Goal: Information Seeking & Learning: Learn about a topic

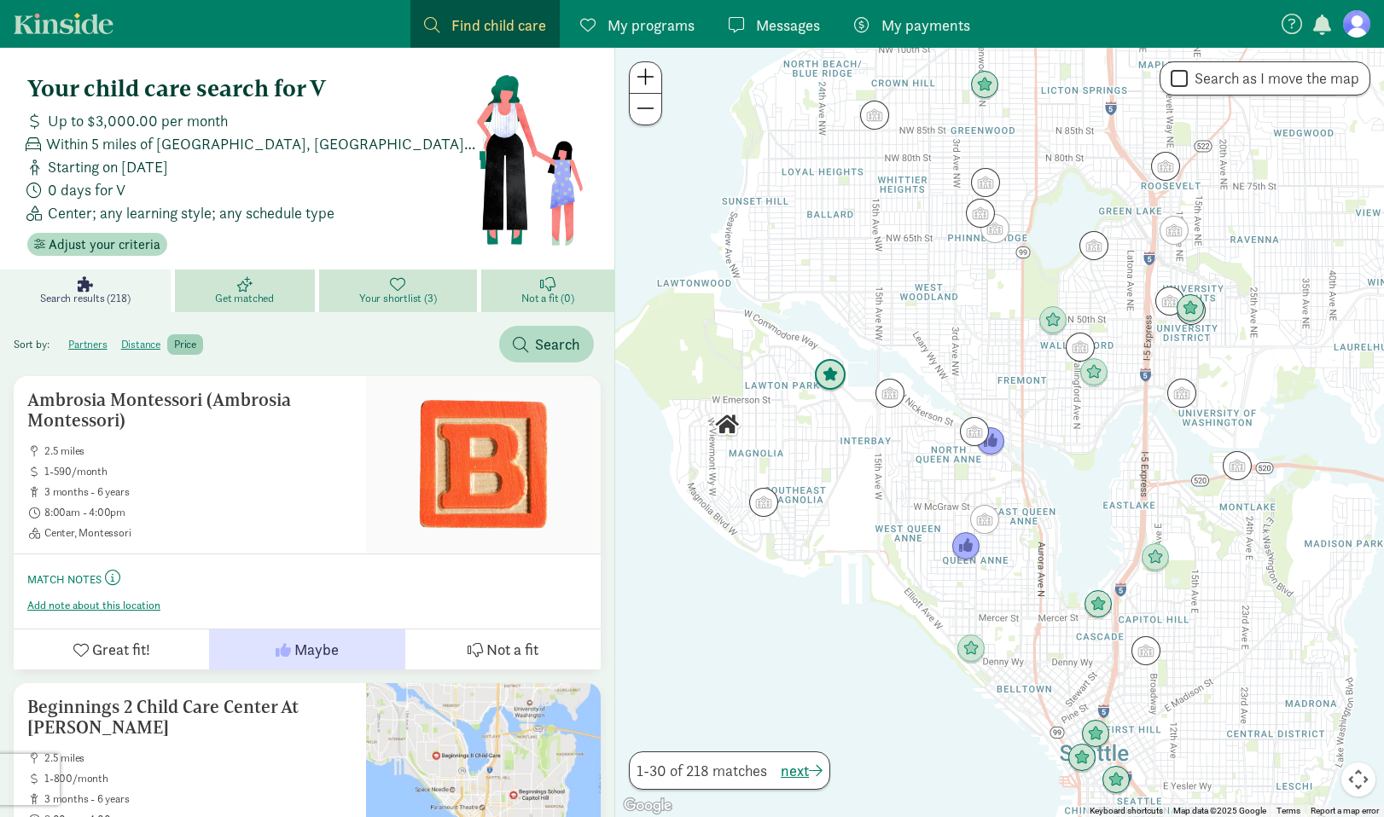
click at [838, 369] on img "Click to see details" at bounding box center [830, 375] width 32 height 32
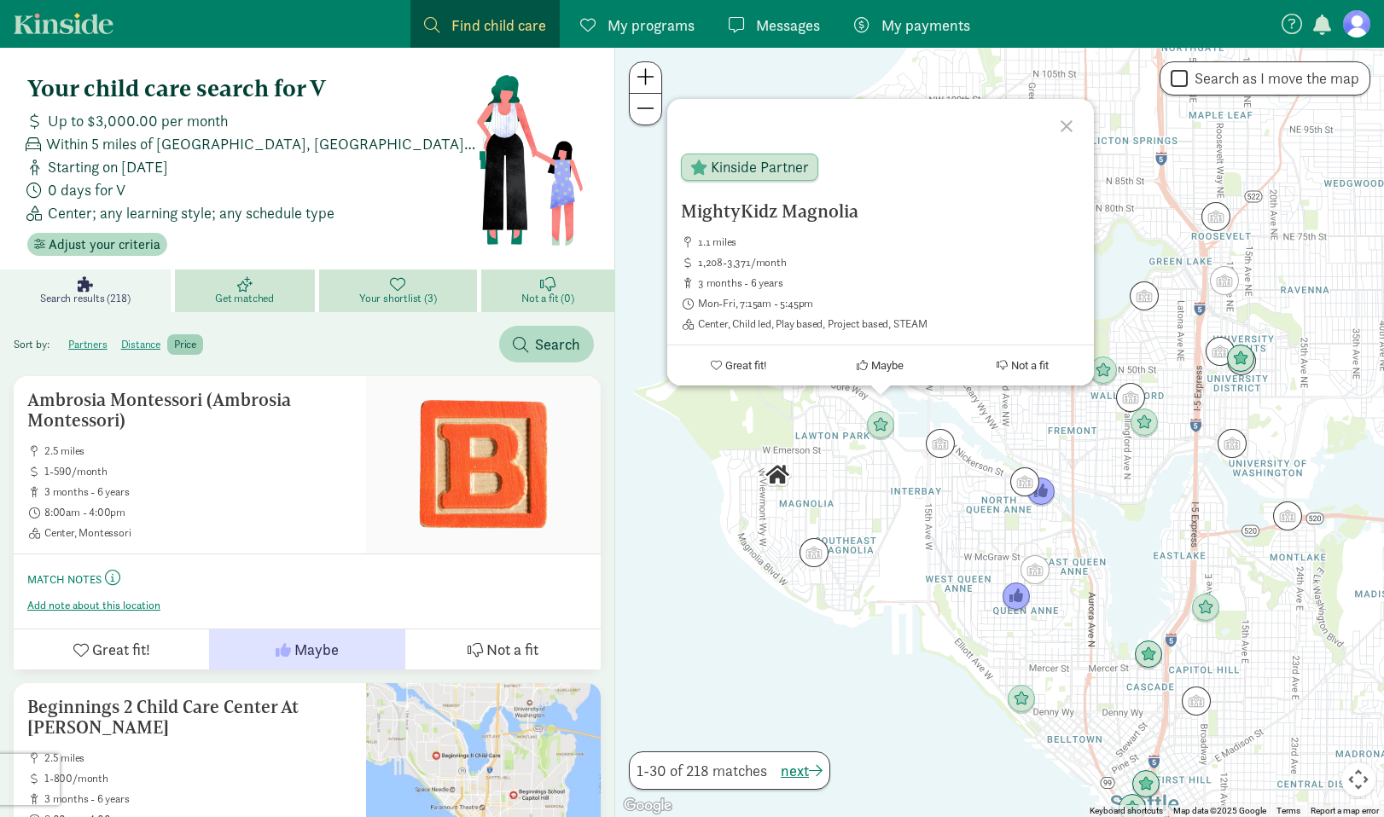
click at [1102, 499] on div "MightyKidz Magnolia 1.1 miles 1,208-3,371/month 3 months - 6 years Mon-Fri, 7:1…" at bounding box center [999, 433] width 769 height 770
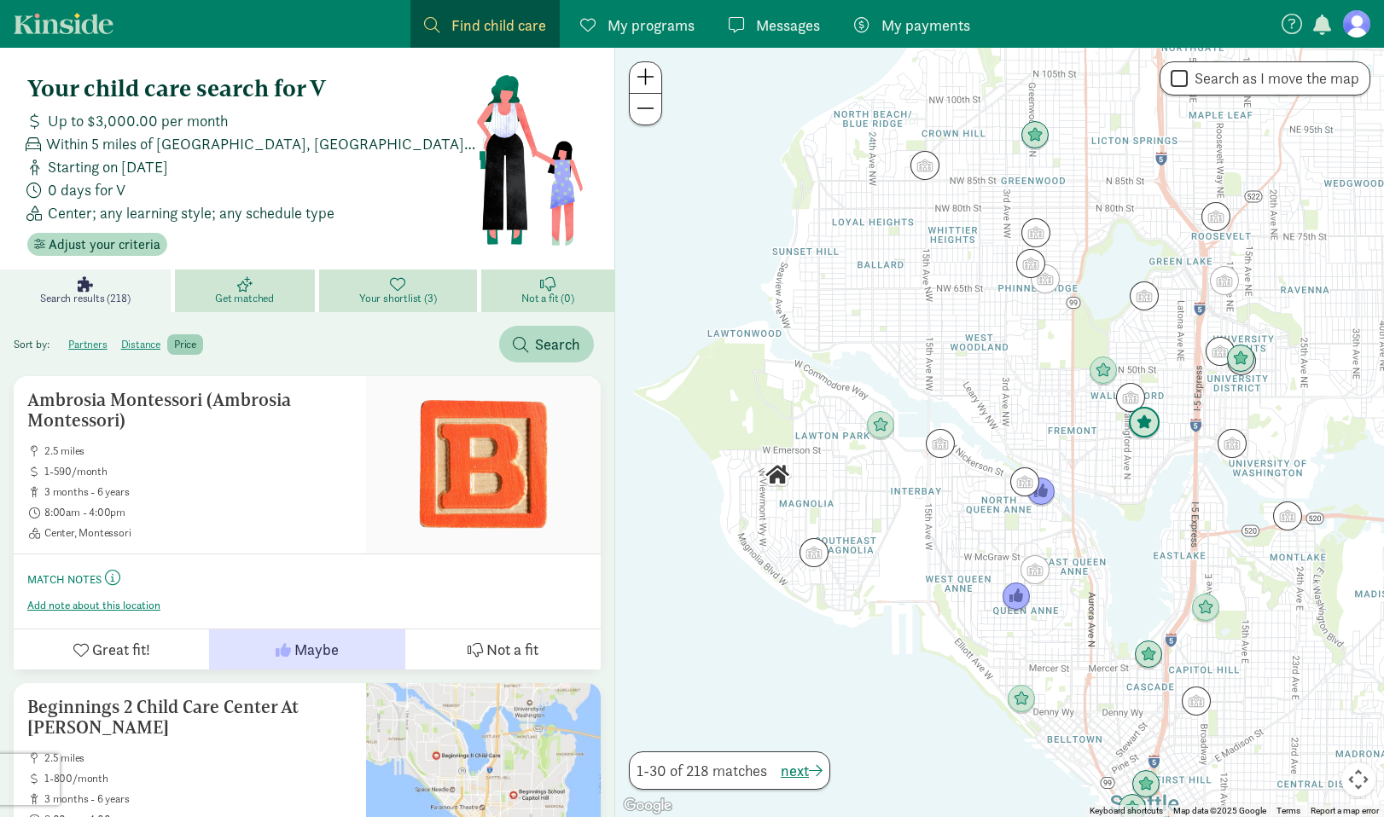
click at [1149, 423] on img "Click to see details" at bounding box center [1144, 423] width 32 height 32
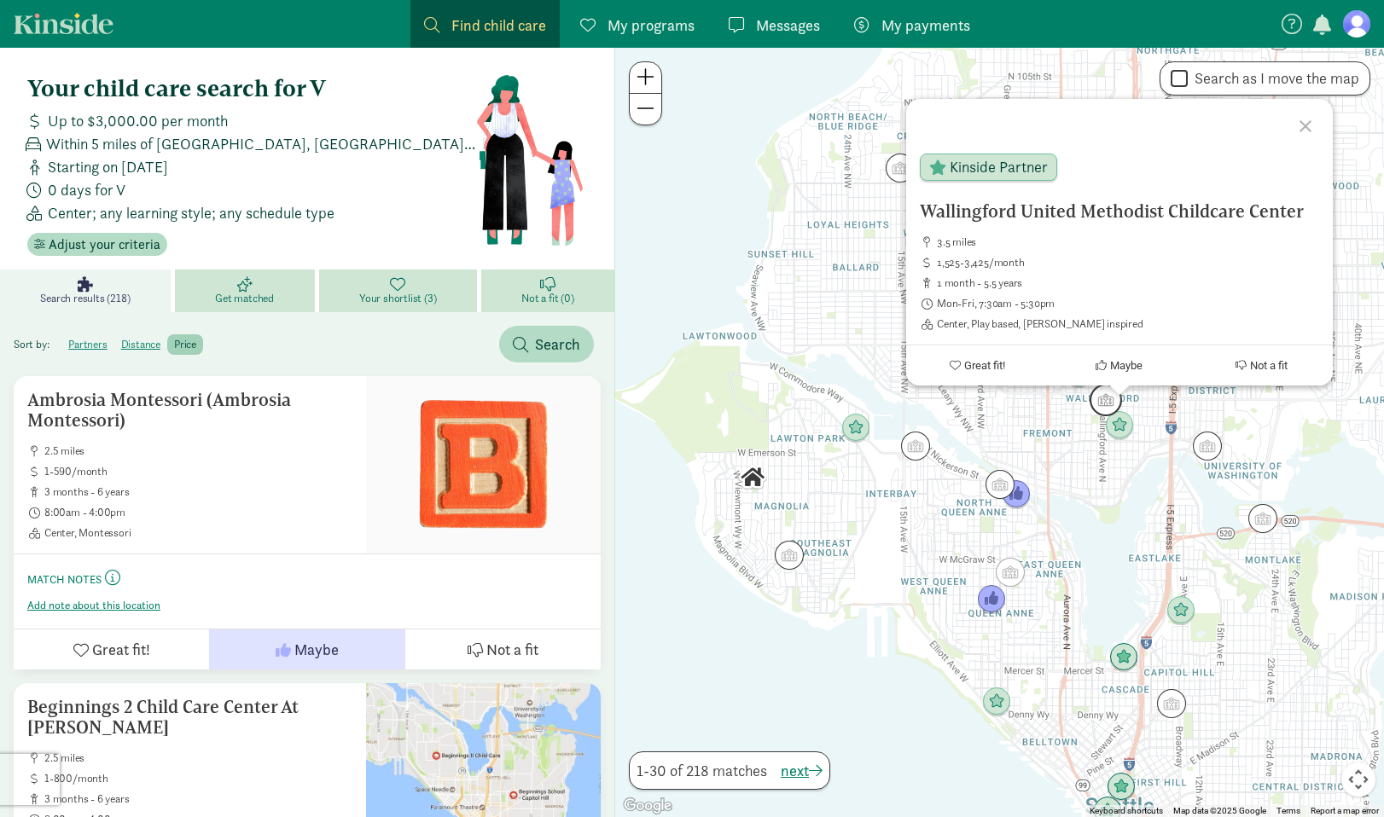
click at [1105, 392] on img "Click to see details" at bounding box center [1105, 400] width 32 height 32
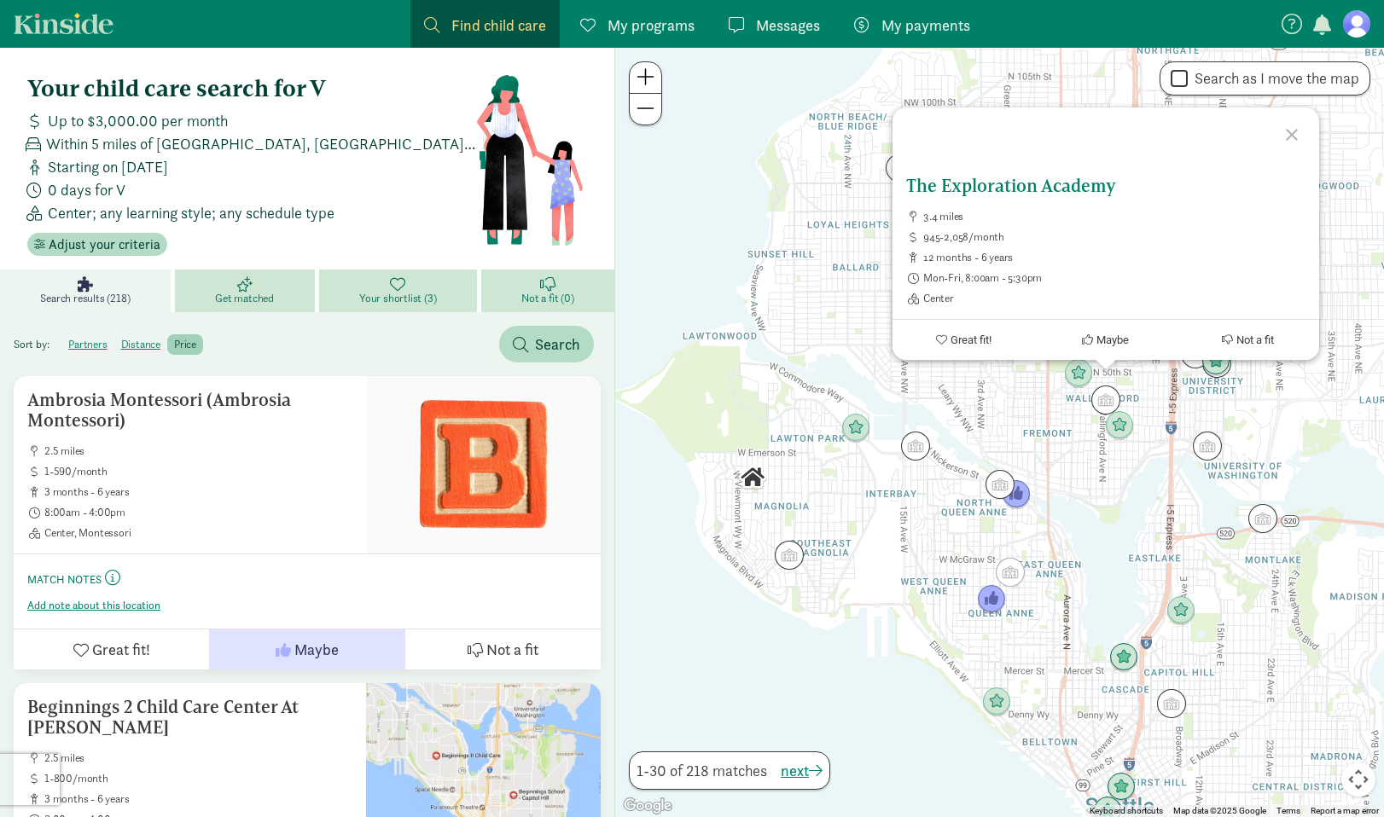
click at [1005, 182] on h5 "The Exploration Academy" at bounding box center [1105, 186] width 399 height 20
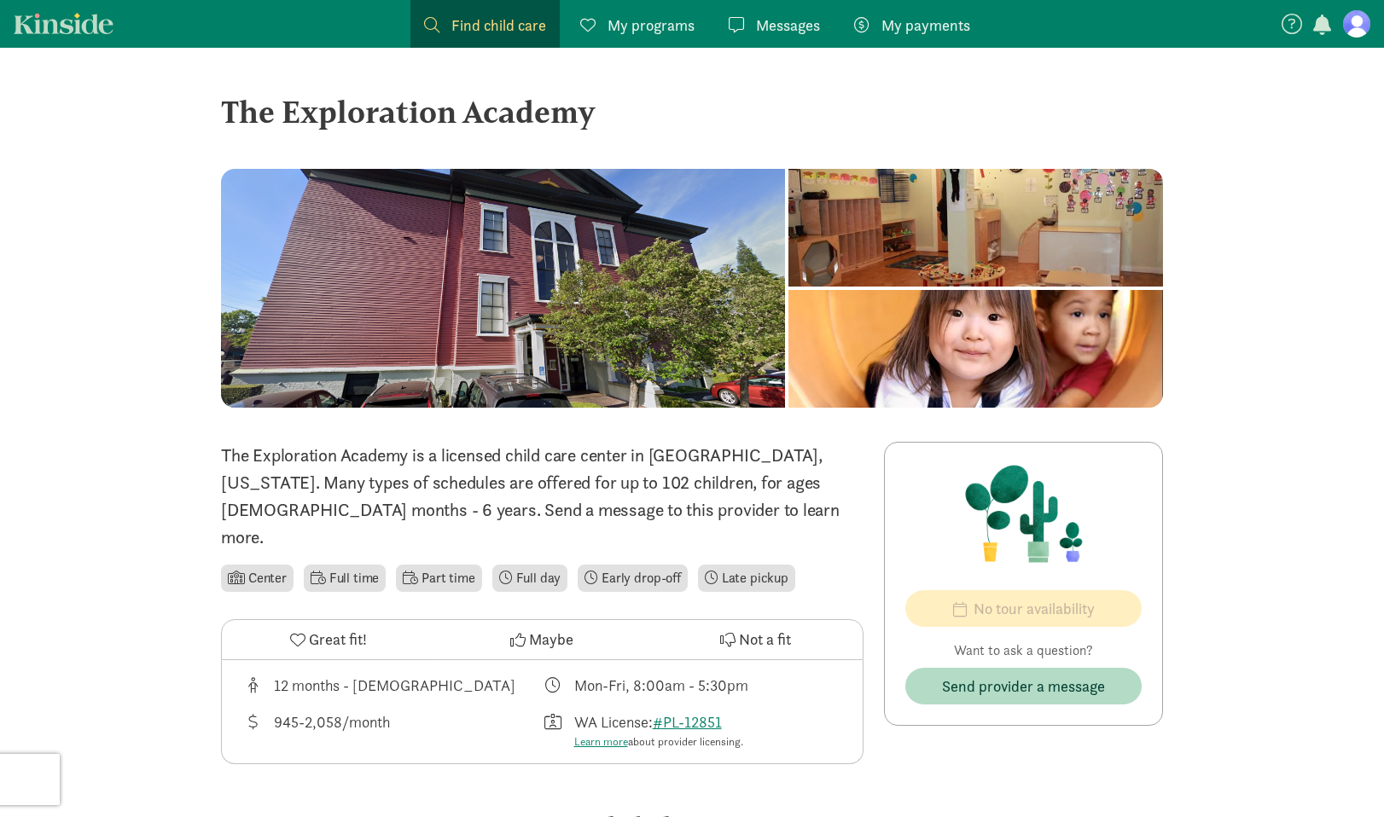
click at [257, 113] on div "The Exploration Academy" at bounding box center [692, 112] width 942 height 46
drag, startPoint x: 228, startPoint y: 113, endPoint x: 602, endPoint y: 113, distance: 374.5
click at [602, 113] on div "The Exploration Academy" at bounding box center [692, 112] width 942 height 46
click at [334, 96] on div "The Exploration Academy" at bounding box center [692, 112] width 942 height 46
drag, startPoint x: 227, startPoint y: 115, endPoint x: 615, endPoint y: 101, distance: 388.5
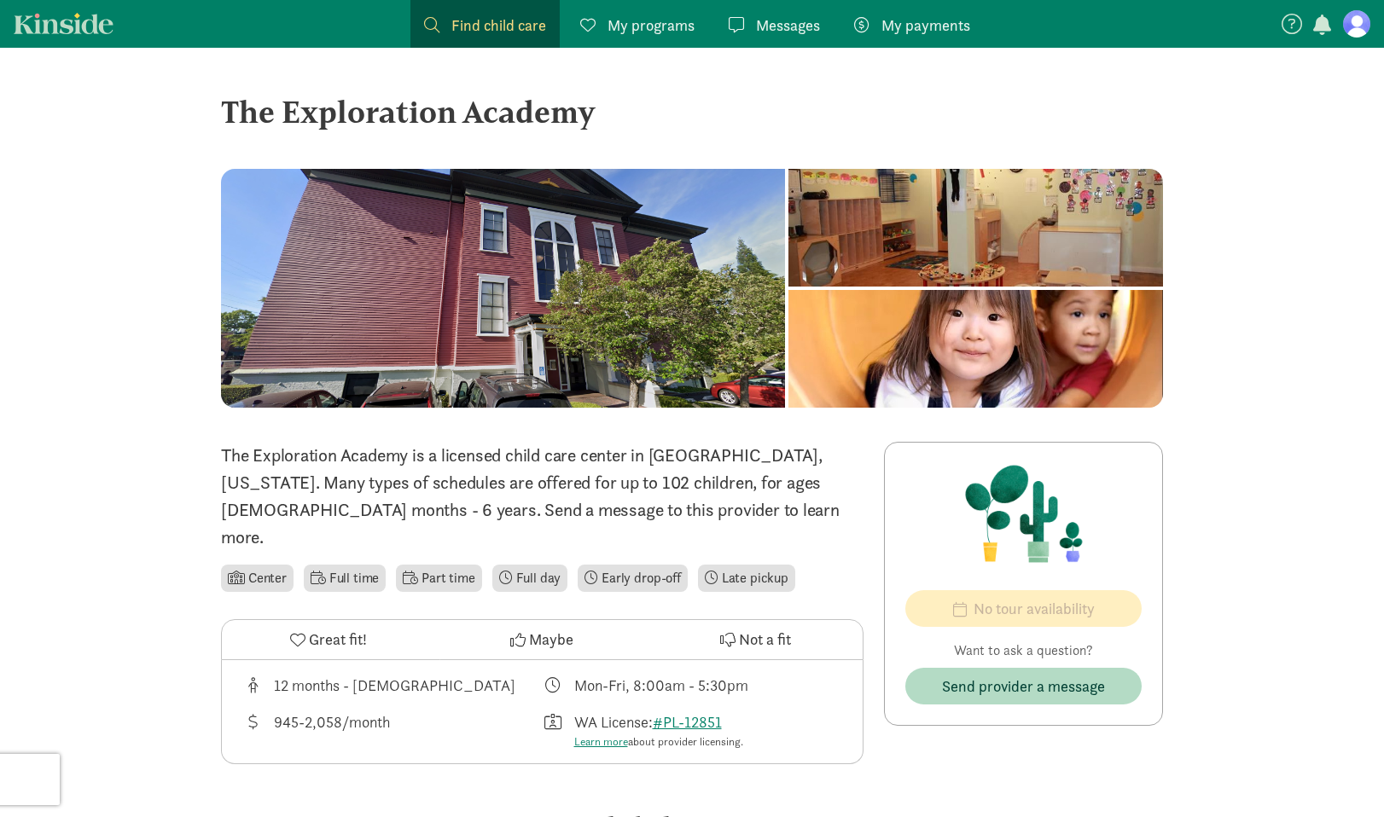
click at [615, 101] on div "The Exploration Academy" at bounding box center [692, 112] width 942 height 46
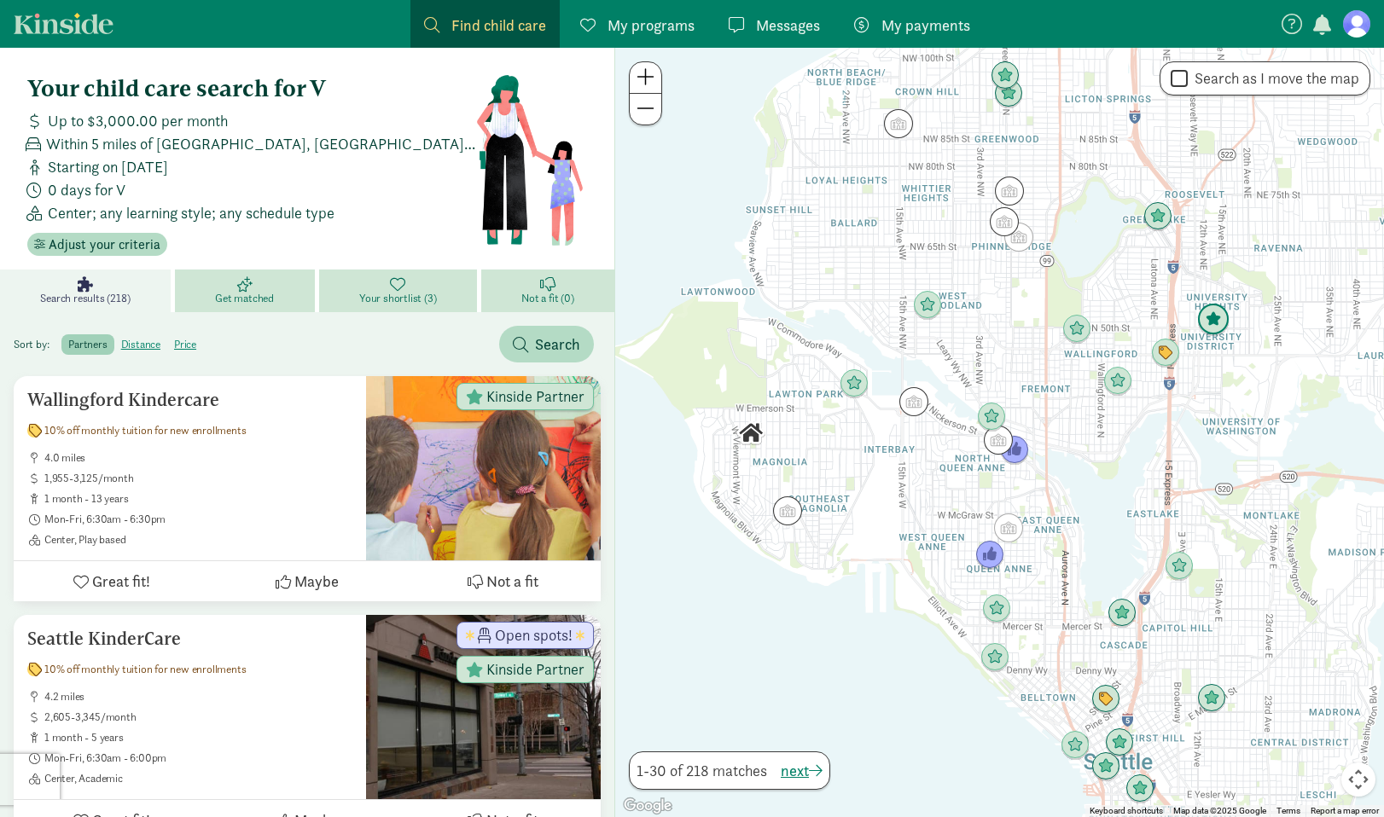
click at [1221, 322] on img "Click to see details" at bounding box center [1213, 320] width 32 height 32
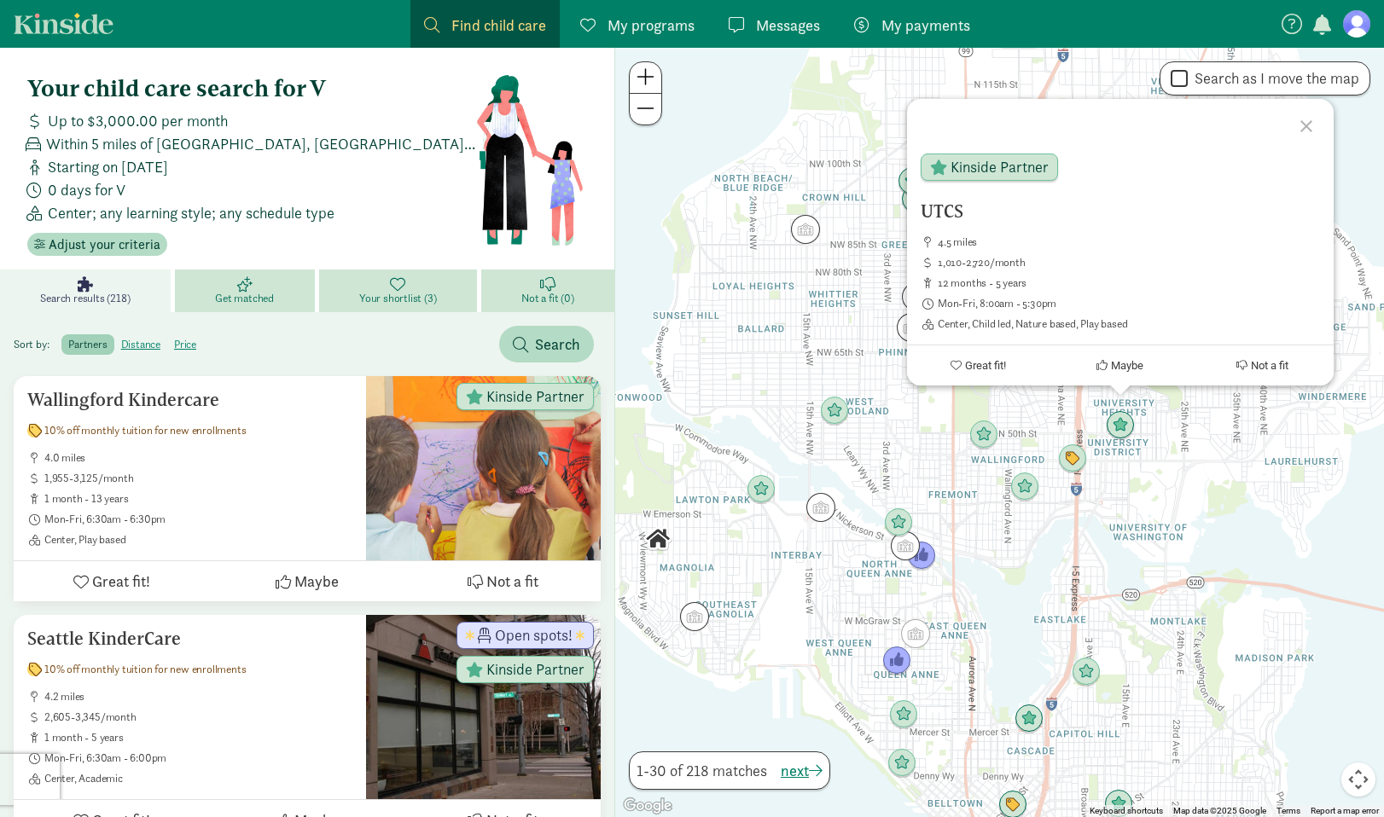
click at [1211, 519] on div "UTCS 4.5 miles 1,010-2,720/month 12 months - 5 years Mon-Fri, 8:00am - 5:30pm C…" at bounding box center [999, 433] width 769 height 770
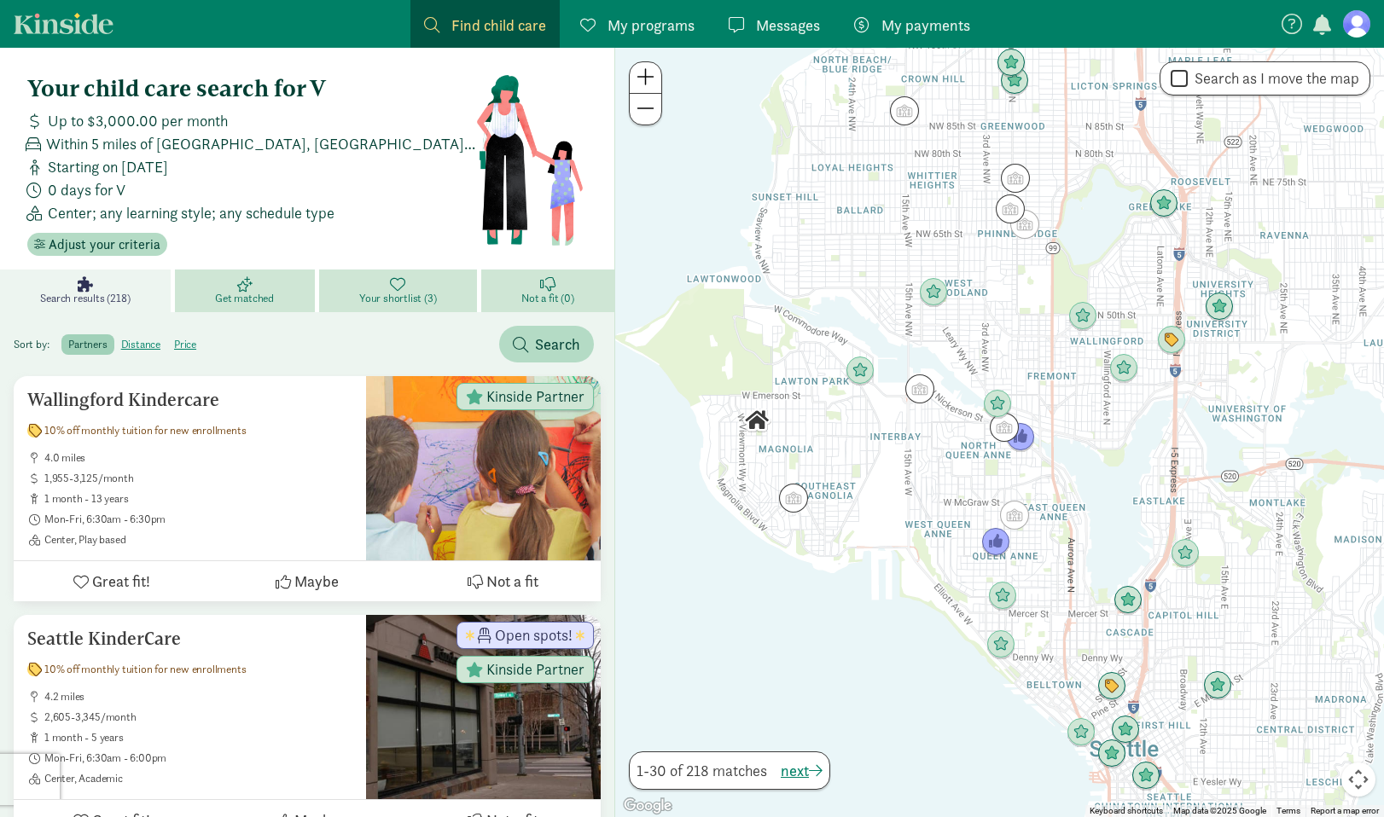
drag, startPoint x: 1010, startPoint y: 596, endPoint x: 1111, endPoint y: 476, distance: 156.9
click at [1111, 476] on div at bounding box center [999, 433] width 769 height 770
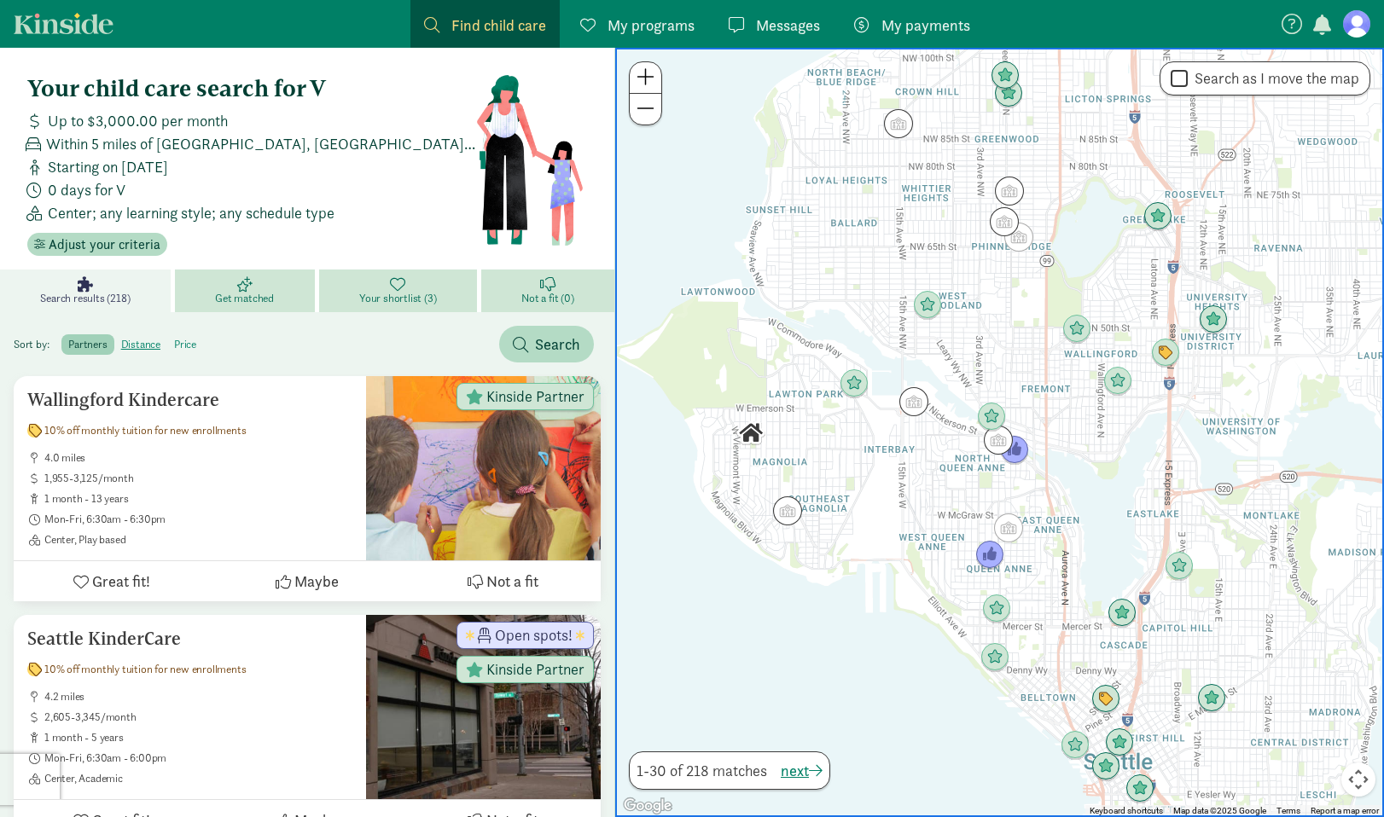
click at [194, 345] on label "price" at bounding box center [185, 344] width 36 height 20
click at [174, 338] on input "price" at bounding box center [174, 338] width 0 height 0
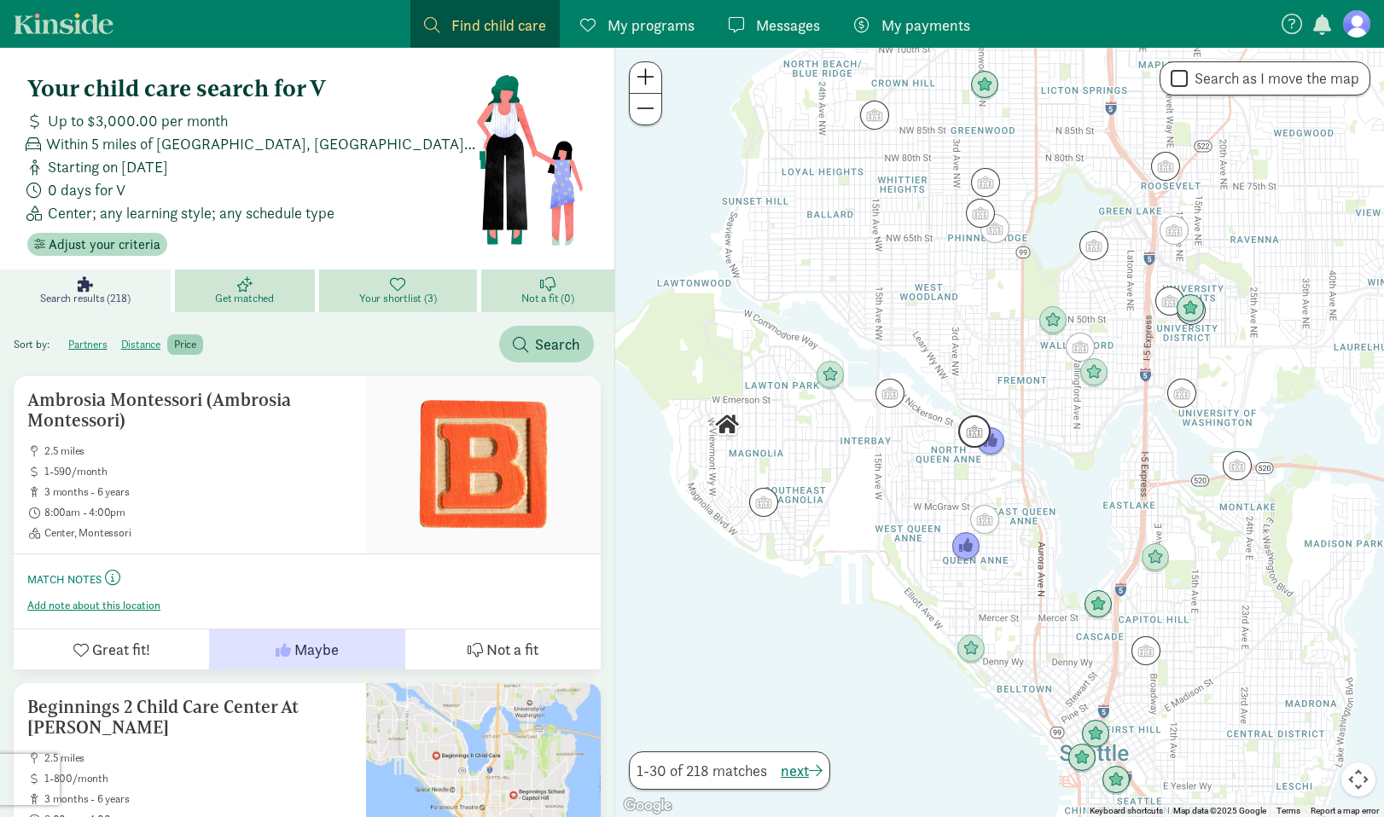
click at [958, 440] on img "Click to see details" at bounding box center [974, 431] width 32 height 32
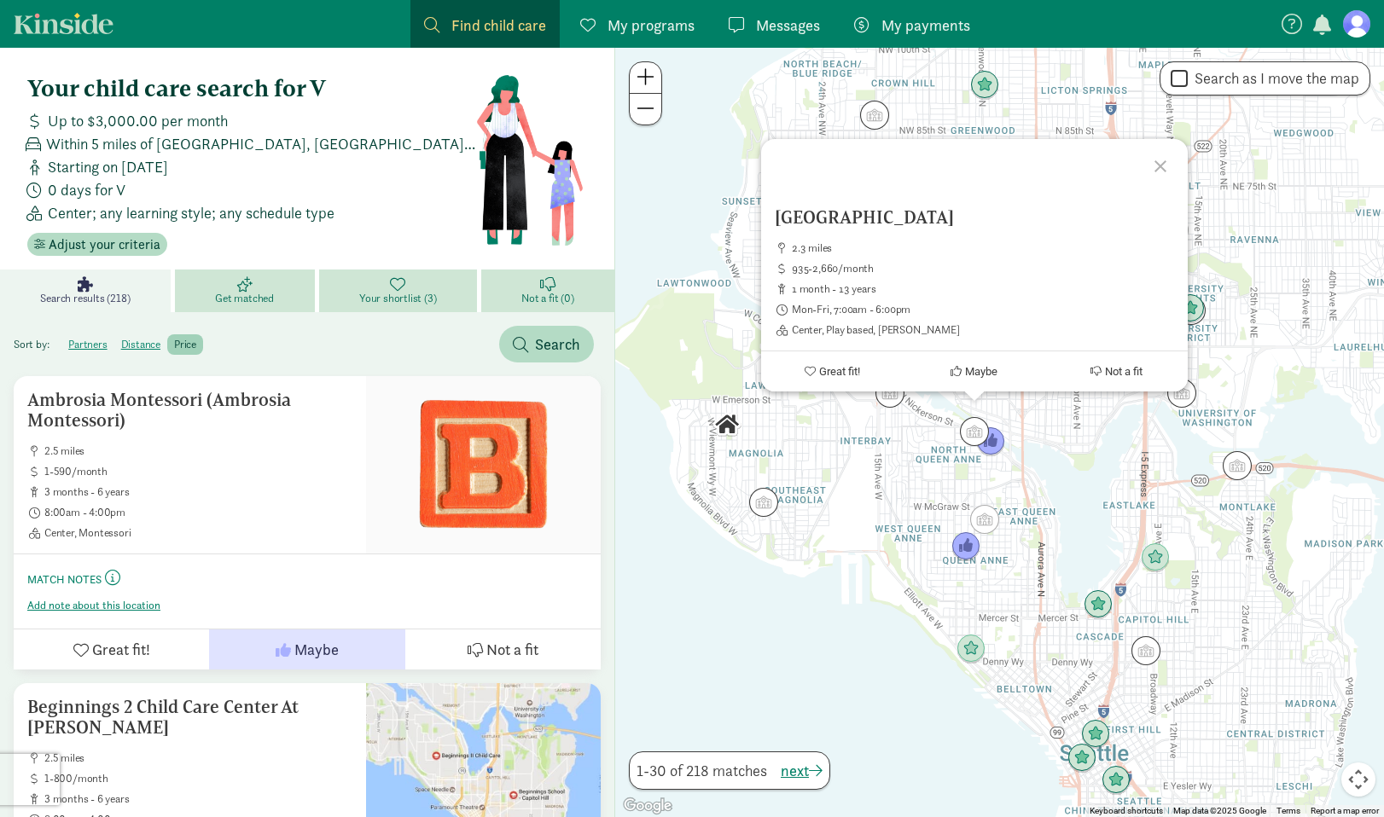
click at [916, 472] on div "Hilltop Childrens Center 2.3 miles 935-2,660/month 1 month - 13 years Mon-Fri, …" at bounding box center [999, 433] width 769 height 770
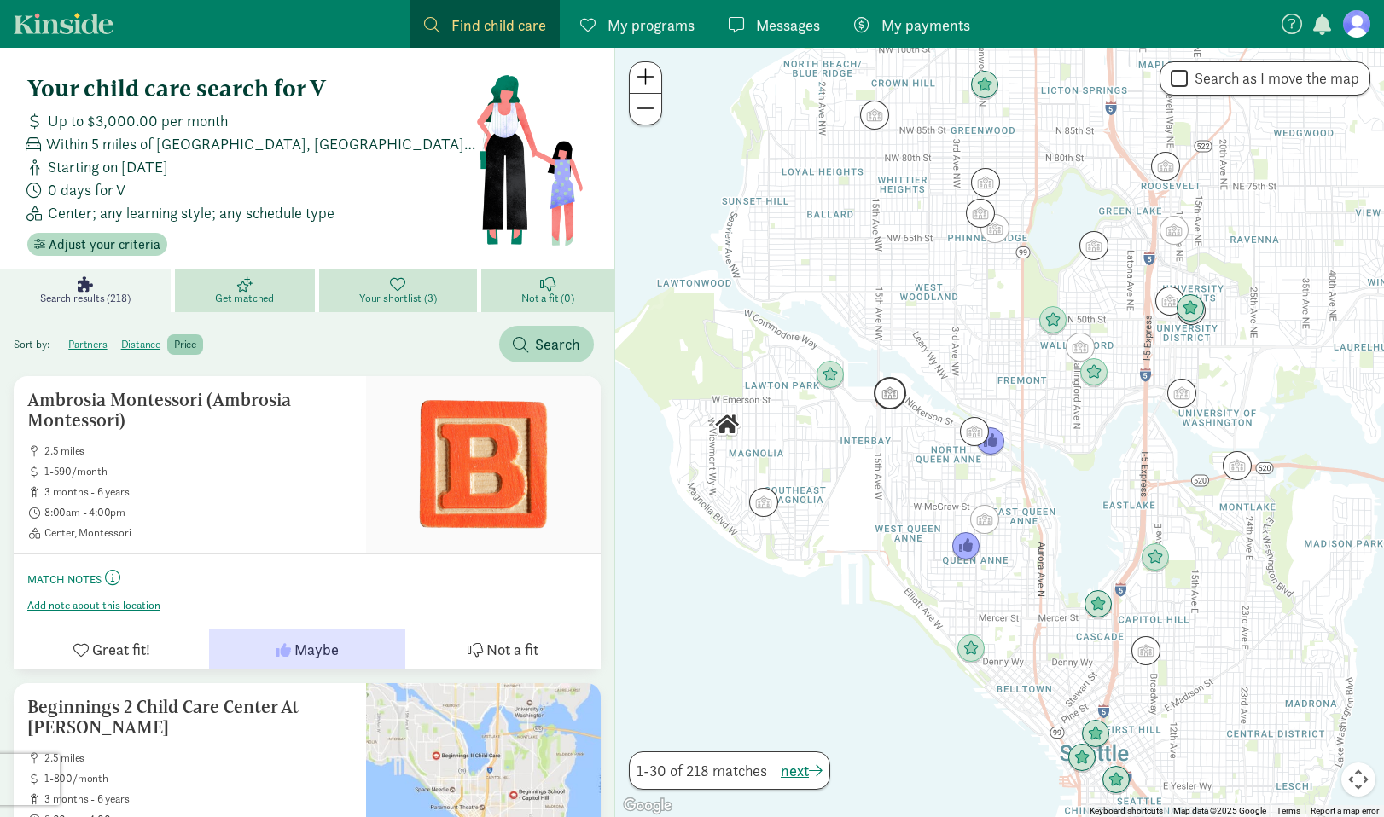
click at [883, 396] on img "Click to see details" at bounding box center [890, 393] width 32 height 32
click at [889, 393] on img "Click to see details" at bounding box center [890, 393] width 32 height 32
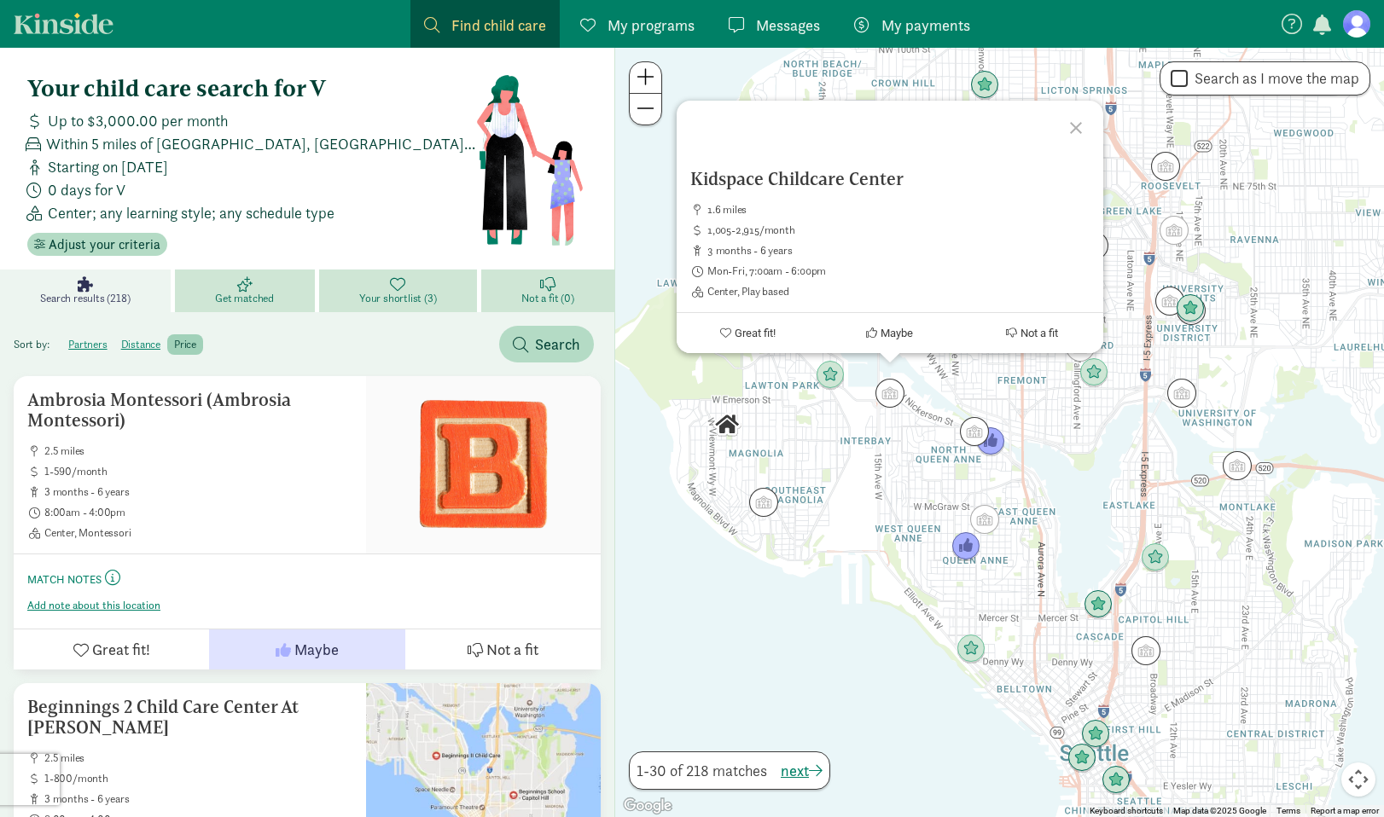
click at [886, 468] on div "Kidspace Childcare Center 1.6 miles 1,005-2,915/month 3 months - 6 years Mon-Fr…" at bounding box center [999, 433] width 769 height 770
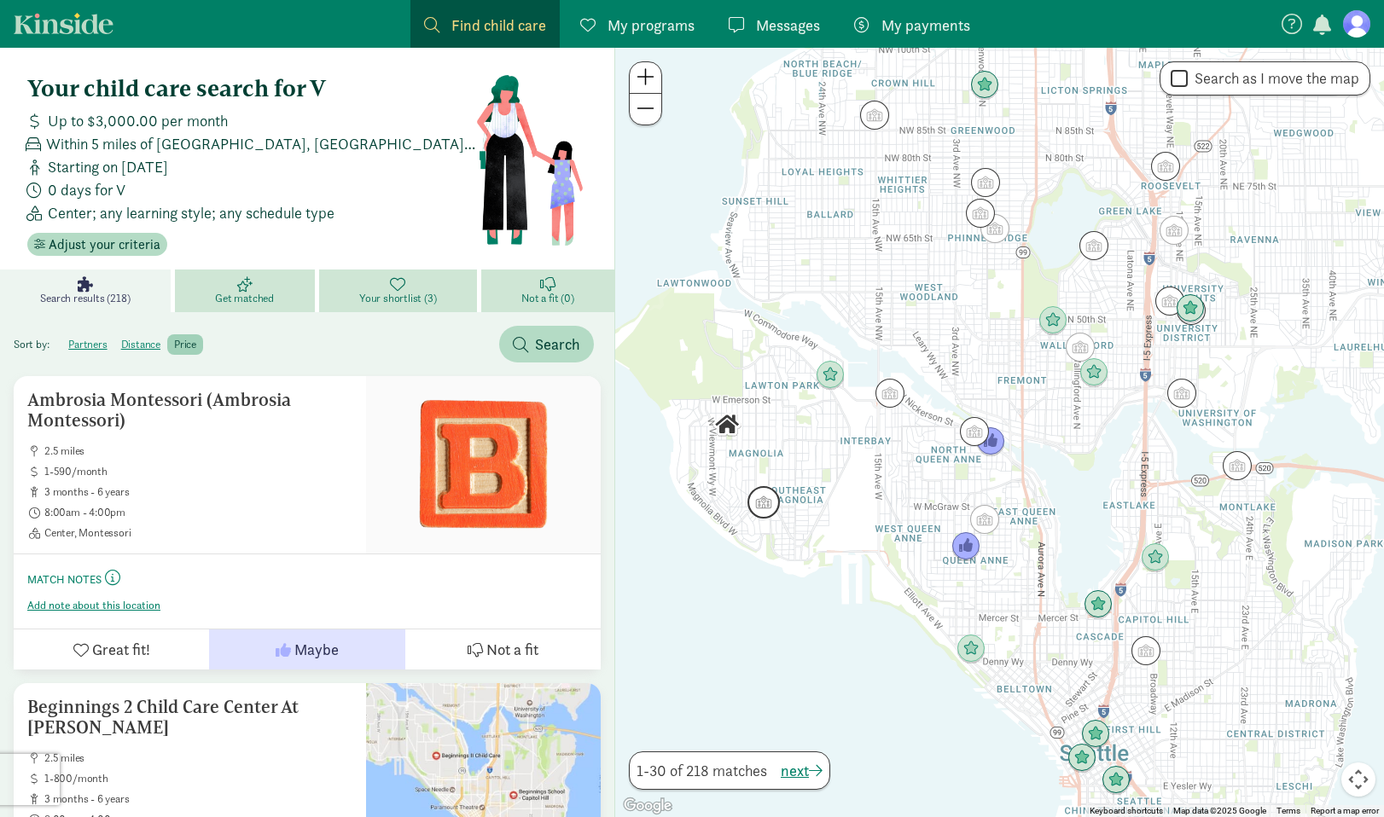
click at [766, 503] on img "Click to see details" at bounding box center [763, 502] width 32 height 32
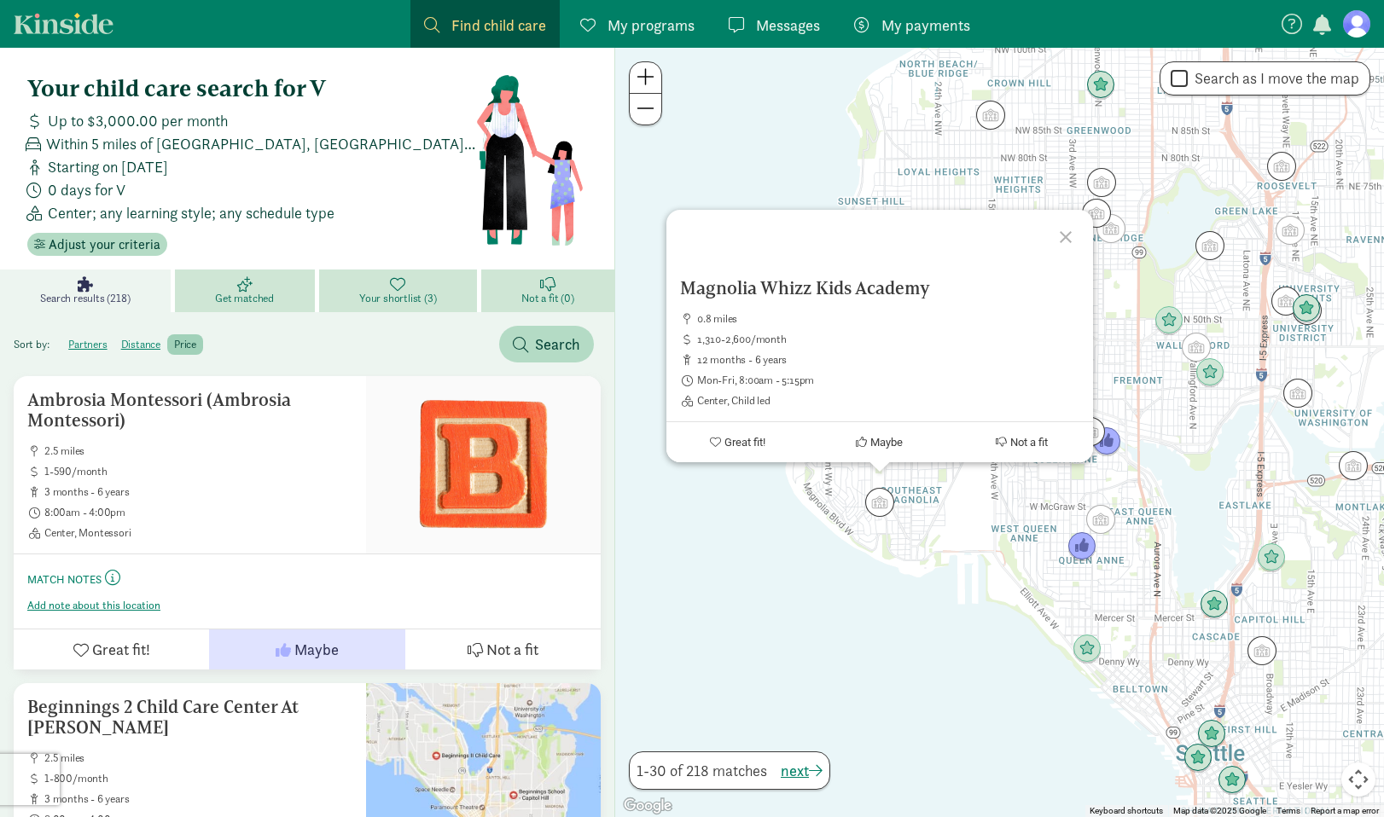
click at [894, 520] on div "Magnolia Whizz Kids Academy 0.8 miles 1,310-2,600/month 12 months - 6 years Mon…" at bounding box center [999, 433] width 769 height 770
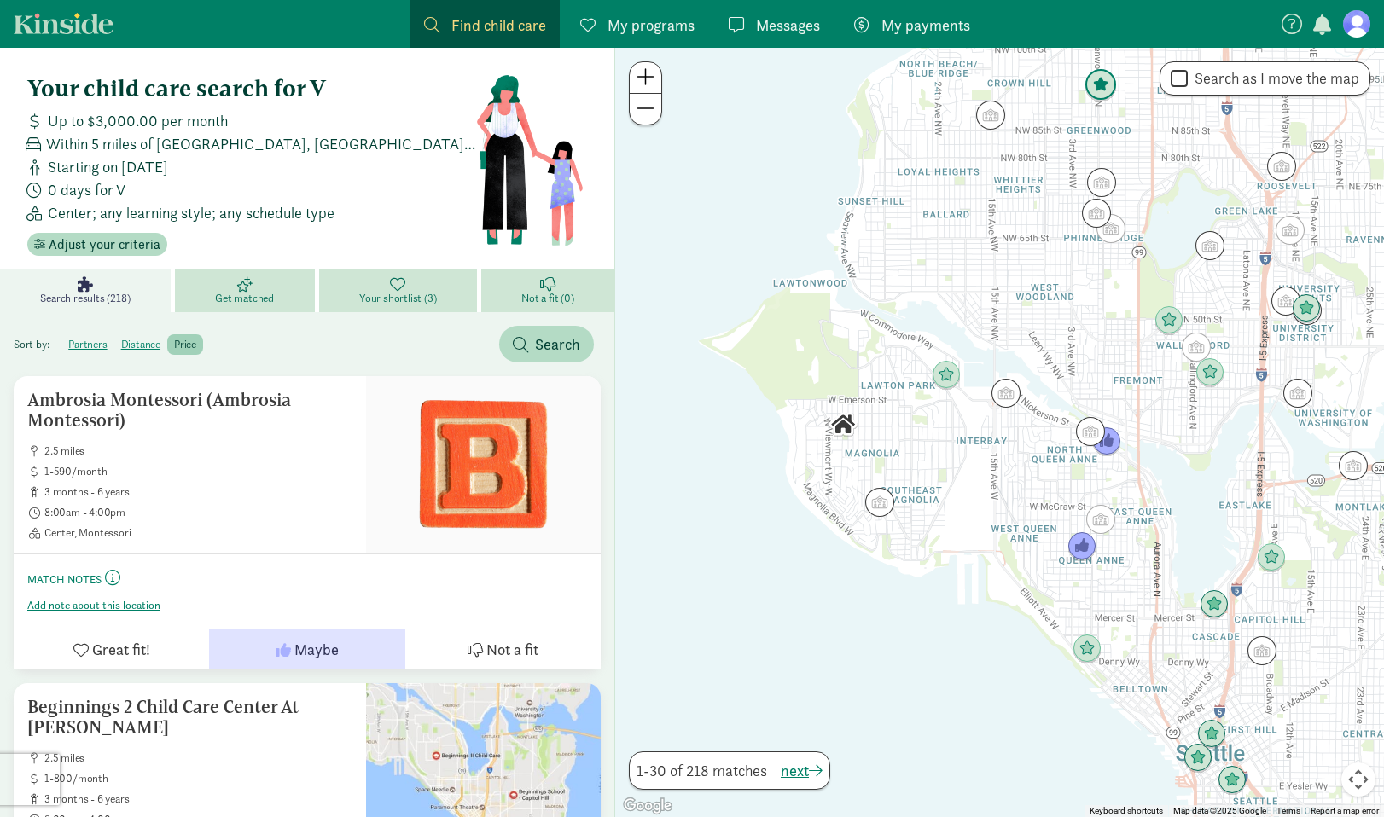
click at [1105, 86] on img "Click to see details" at bounding box center [1100, 85] width 32 height 32
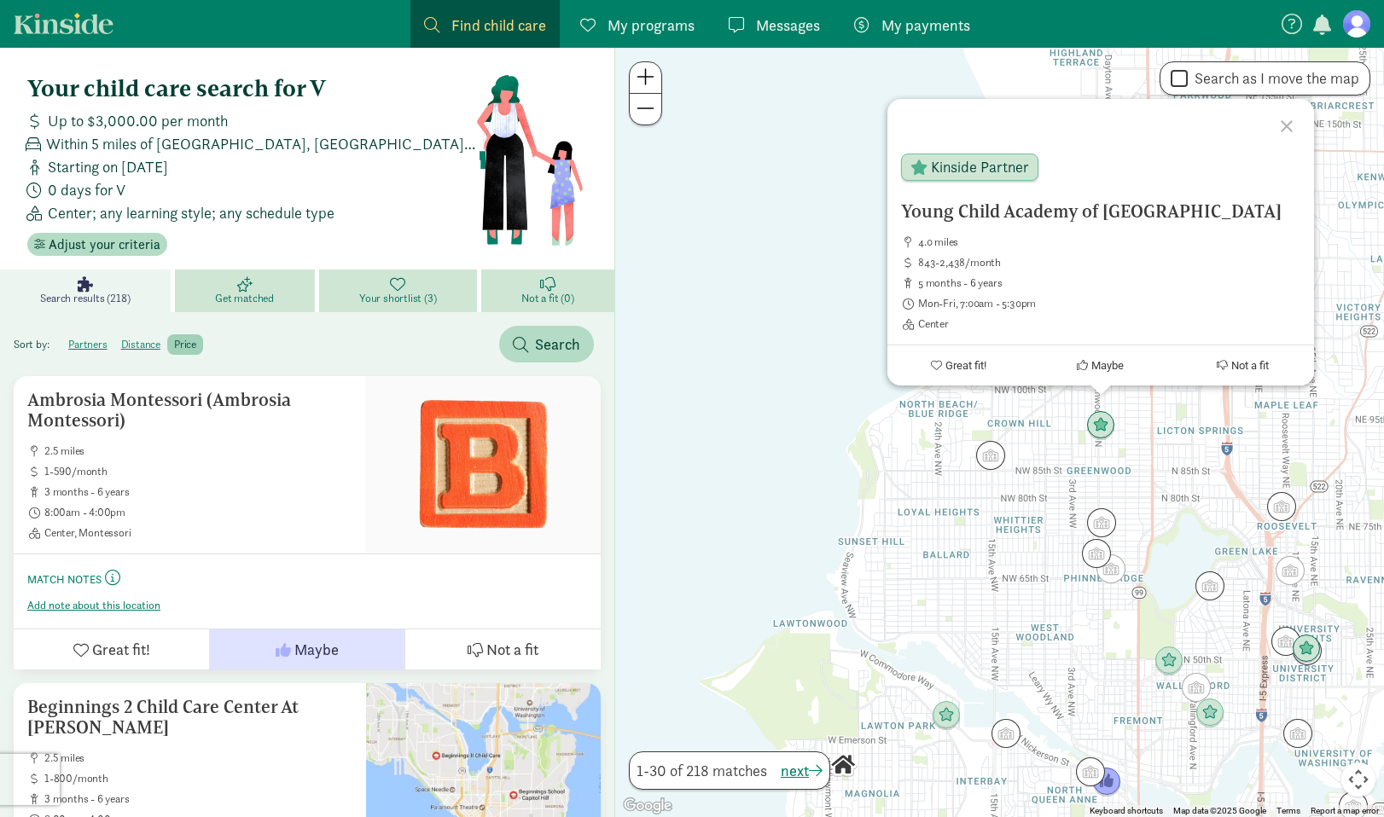
click at [894, 676] on div "Young Child Academy of Seattle 4.0 miles 843-2,438/month 5 months - 6 years Mon…" at bounding box center [999, 433] width 769 height 770
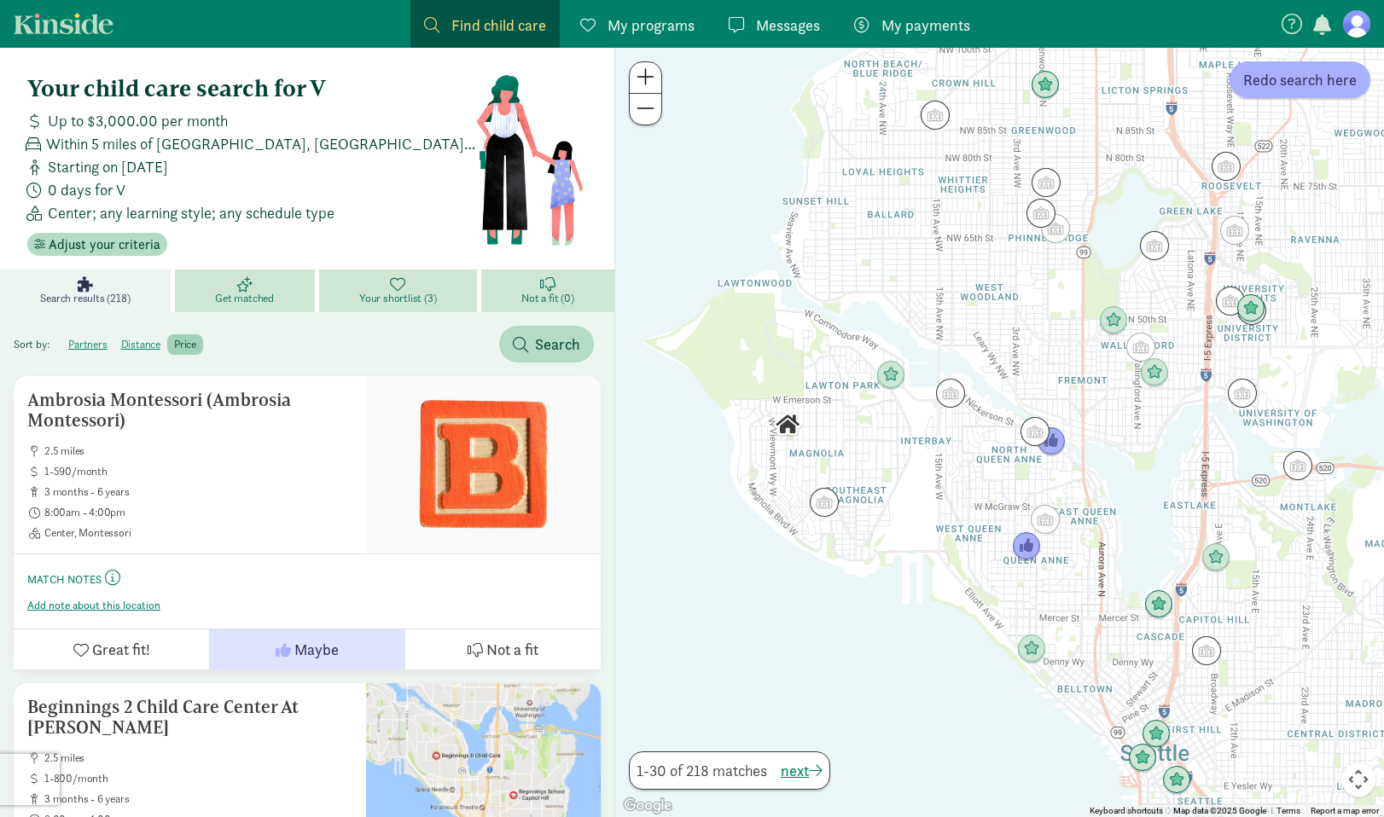
drag, startPoint x: 874, startPoint y: 718, endPoint x: 819, endPoint y: 377, distance: 344.9
click at [819, 377] on div at bounding box center [999, 433] width 769 height 770
click at [1243, 305] on img "Click to see details" at bounding box center [1251, 309] width 32 height 32
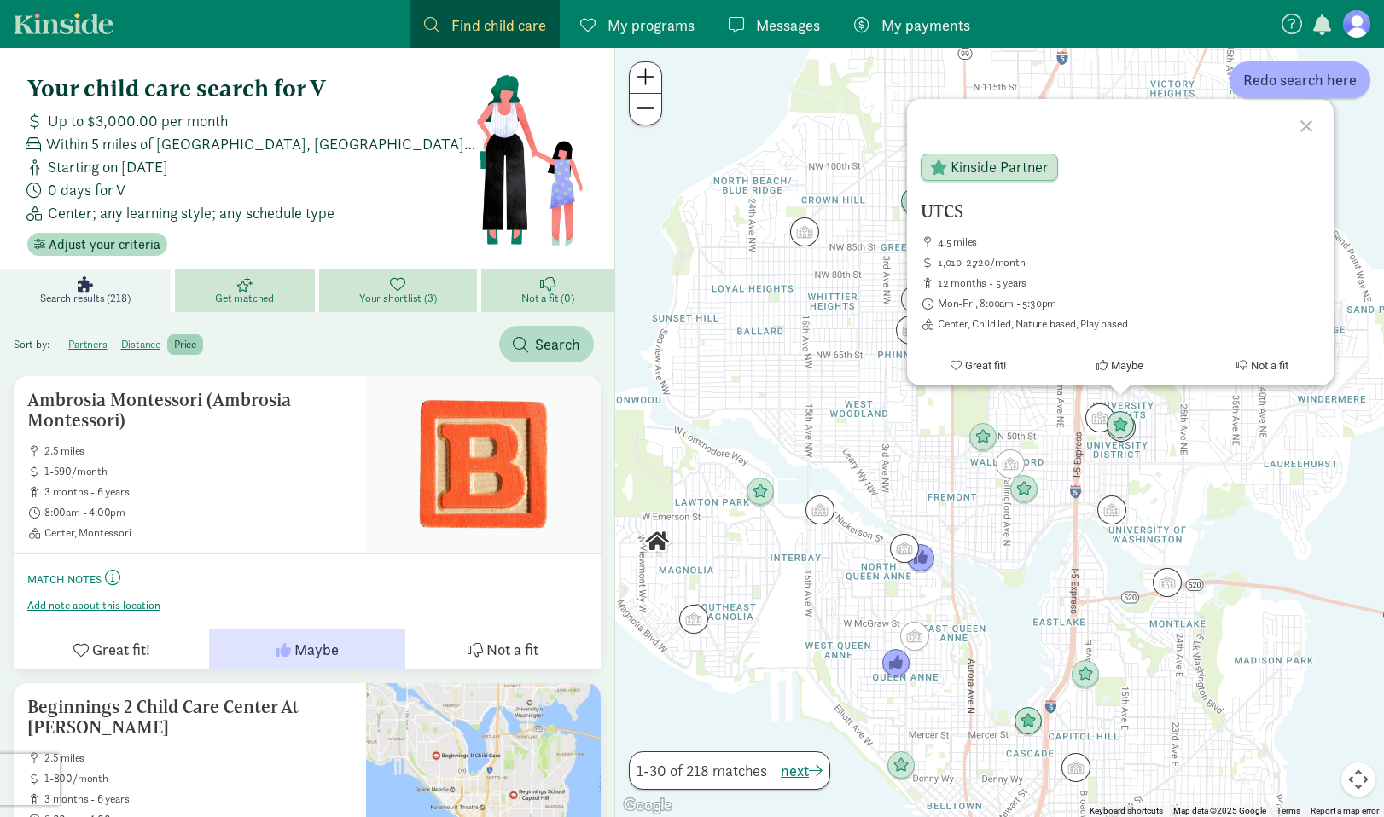
click at [1133, 504] on div "UTCS 4.5 miles 1,010-2,720/month 12 months - 5 years Mon-Fri, 8:00am - 5:30pm C…" at bounding box center [999, 433] width 769 height 770
